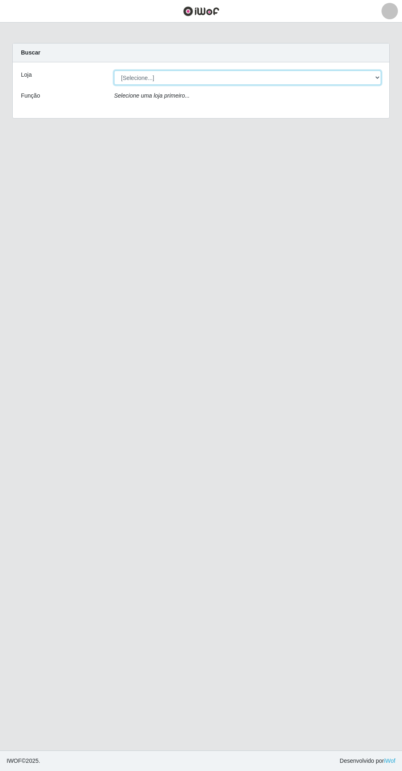
click at [250, 73] on select "[Selecione...] Extrabom - Loja 05 [GEOGRAPHIC_DATA]" at bounding box center [247, 78] width 267 height 14
select select "494"
click at [270, 71] on select "[Selecione...] Extrabom - Loja 05 [GEOGRAPHIC_DATA]" at bounding box center [247, 78] width 267 height 14
select select "494"
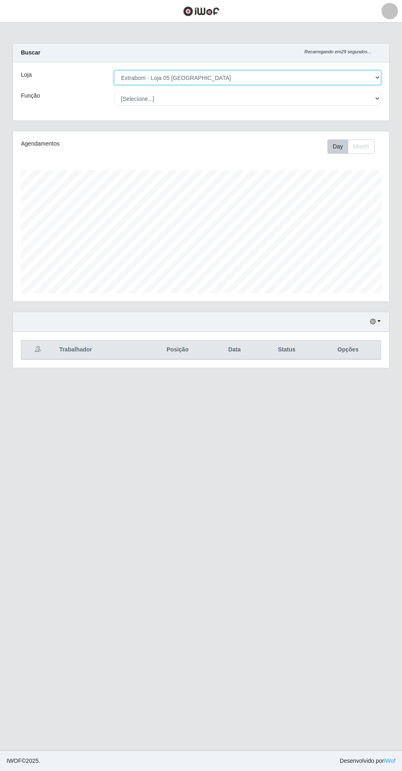
scroll to position [170, 376]
click at [365, 139] on button "Month" at bounding box center [361, 146] width 27 height 14
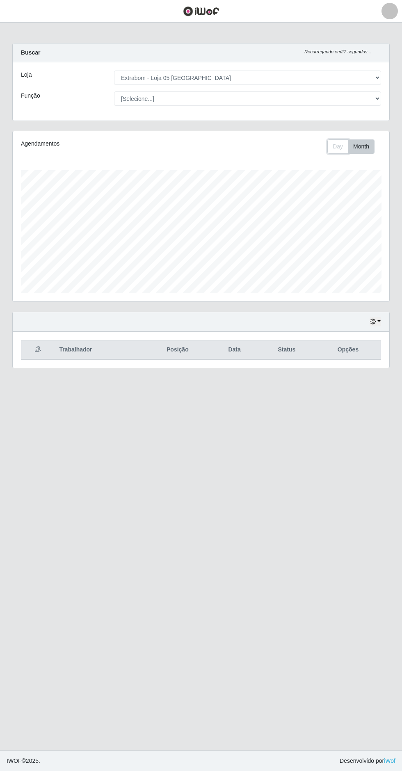
click at [336, 139] on button "Day" at bounding box center [337, 146] width 21 height 14
